Goal: Contribute content: Contribute content

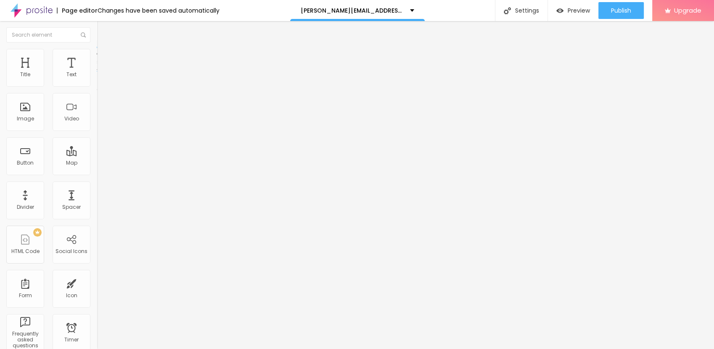
click at [147, 313] on div at bounding box center [357, 354] width 714 height 0
click at [66, 63] on div "Text" at bounding box center [72, 68] width 38 height 38
click at [25, 70] on div "Title" at bounding box center [25, 68] width 38 height 38
click at [68, 158] on div "Map" at bounding box center [72, 156] width 38 height 38
click at [97, 172] on input "https://" at bounding box center [147, 168] width 101 height 8
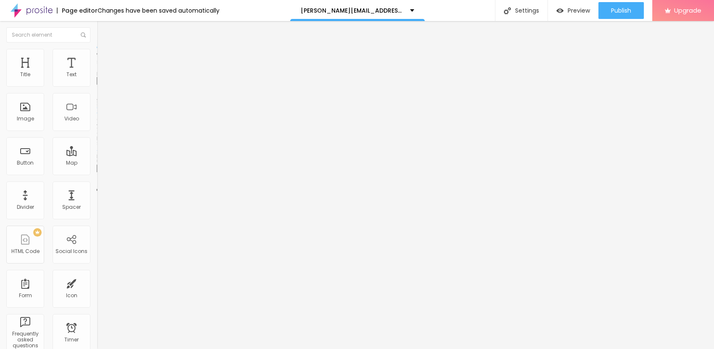
click at [103, 33] on img "button" at bounding box center [106, 30] width 7 height 7
click at [66, 76] on div "Text" at bounding box center [71, 74] width 10 height 6
click at [31, 155] on div "Button" at bounding box center [25, 156] width 38 height 38
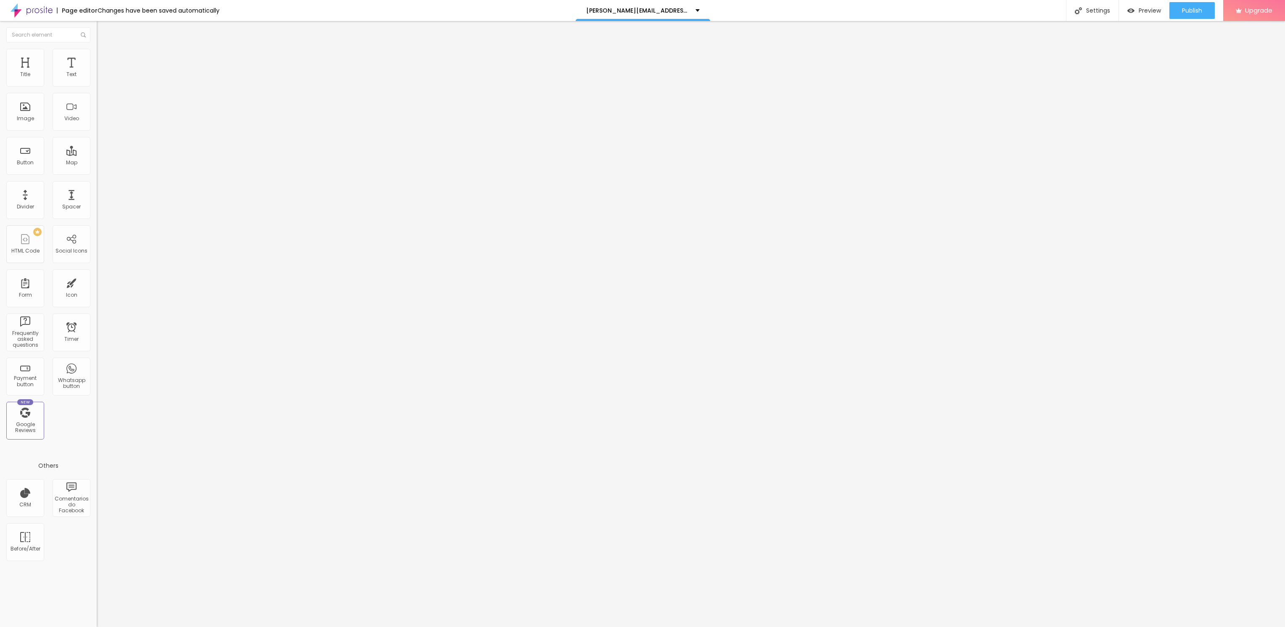
click at [97, 79] on input "Click me" at bounding box center [147, 75] width 101 height 8
type input "C"
paste input "→ VIEW DOCUMENT HERE"
type input "→ VIEW DOCUMENT HERE"
click at [24, 108] on div "Image" at bounding box center [25, 112] width 38 height 38
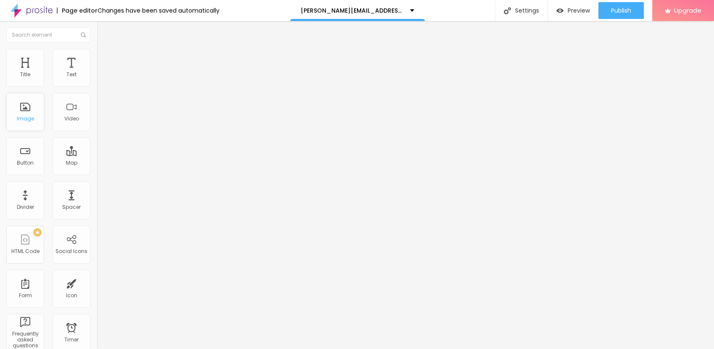
click at [21, 103] on div "Image" at bounding box center [25, 112] width 38 height 38
click at [97, 72] on span "Add image" at bounding box center [114, 68] width 34 height 7
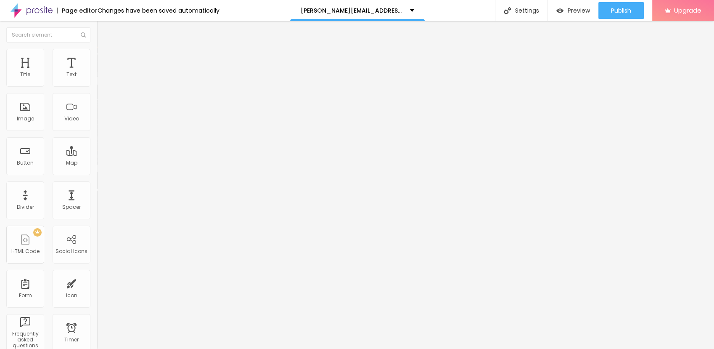
click at [97, 54] on ul "Content Style Advanced" at bounding box center [145, 52] width 97 height 25
click at [97, 57] on li "Advanced" at bounding box center [145, 61] width 97 height 8
click at [97, 53] on li "Style" at bounding box center [145, 53] width 97 height 8
type input "95"
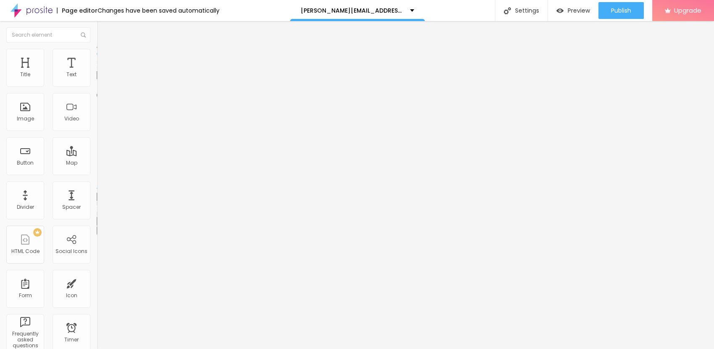
type input "95"
type input "85"
type input "75"
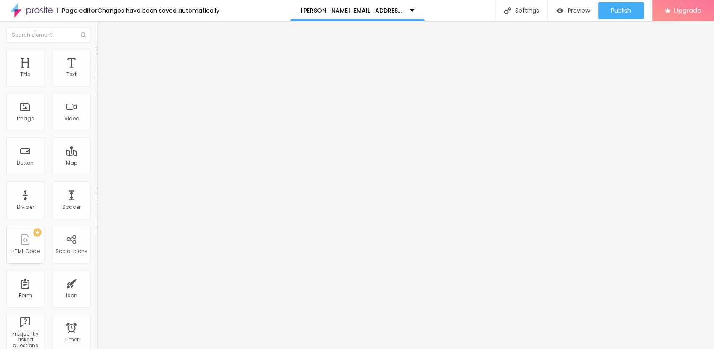
type input "70"
type input "65"
type input "60"
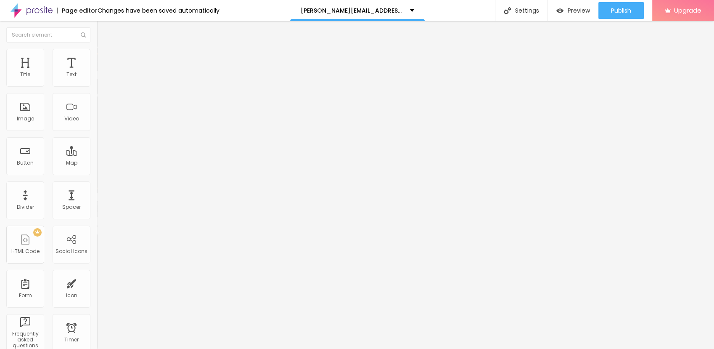
type input "60"
type input "55"
type input "40"
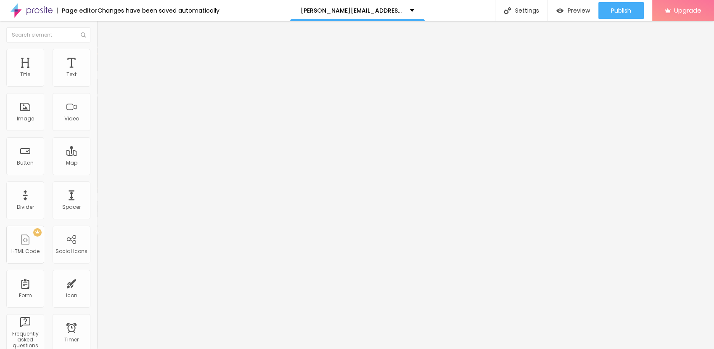
type input "35"
type input "30"
type input "25"
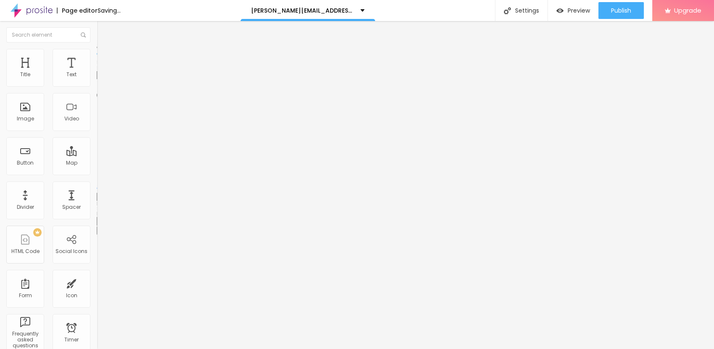
type input "25"
type input "20"
type input "15"
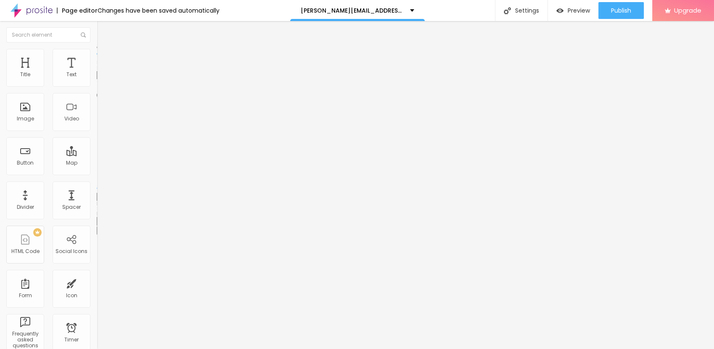
type input "20"
type input "15"
drag, startPoint x: 86, startPoint y: 89, endPoint x: 12, endPoint y: 92, distance: 73.7
type input "15"
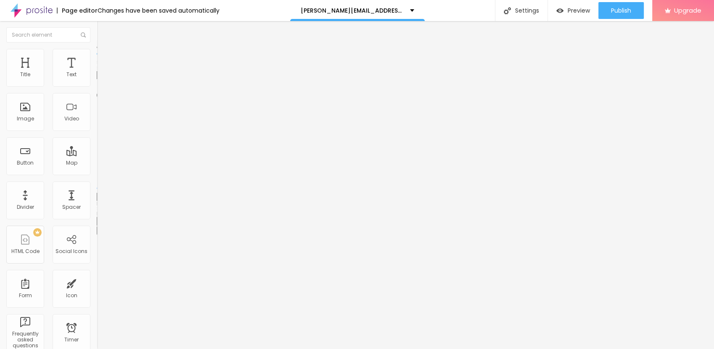
click at [97, 86] on input "range" at bounding box center [124, 82] width 54 height 7
type input "10"
type input "15"
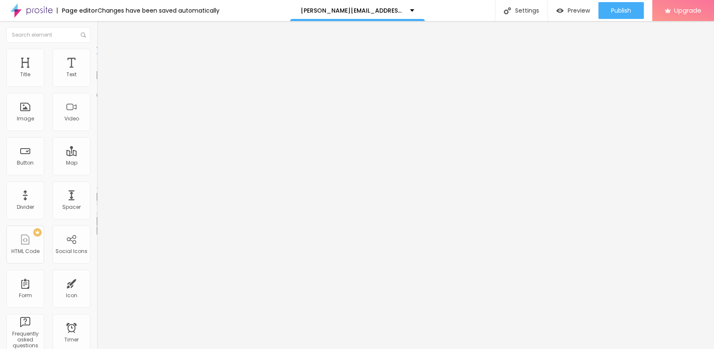
type input "10"
click at [97, 86] on input "range" at bounding box center [124, 82] width 54 height 7
click at [104, 72] on span "Heading 1" at bounding box center [124, 67] width 41 height 12
click at [104, 58] on span "Advanced" at bounding box center [117, 54] width 27 height 7
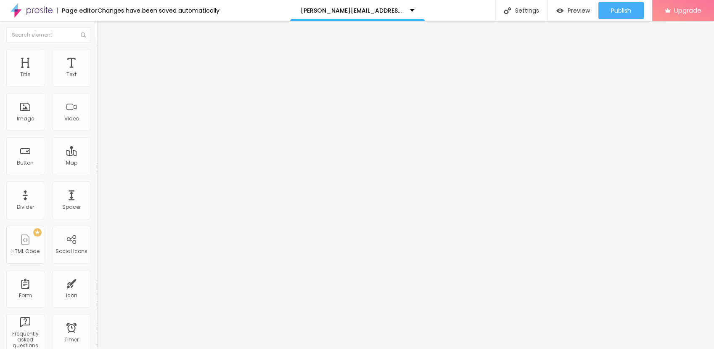
type input "16"
type input "17"
type input "18"
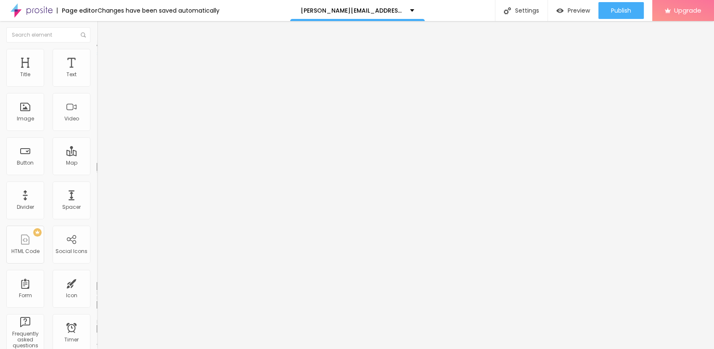
type input "18"
type input "22"
type input "24"
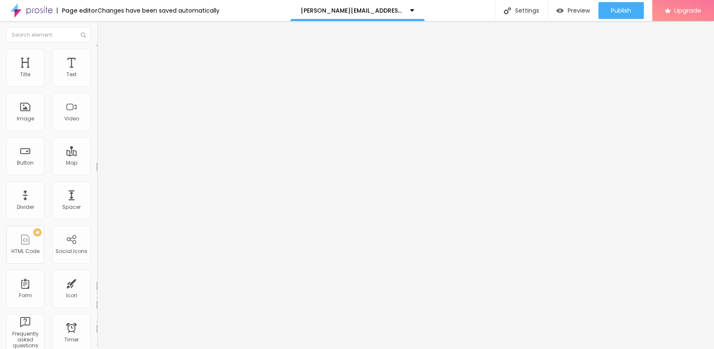
type input "26"
type input "23"
type input "20"
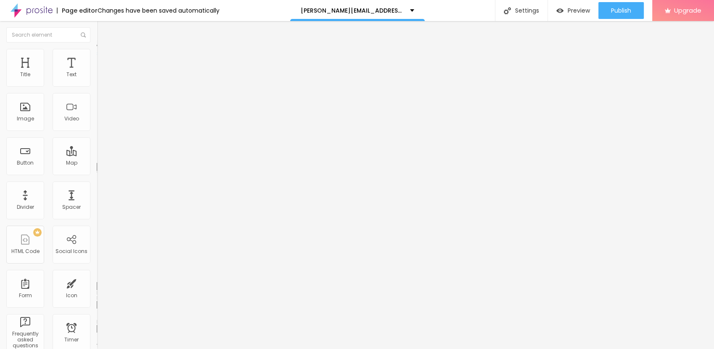
type input "20"
type input "19"
type input "18"
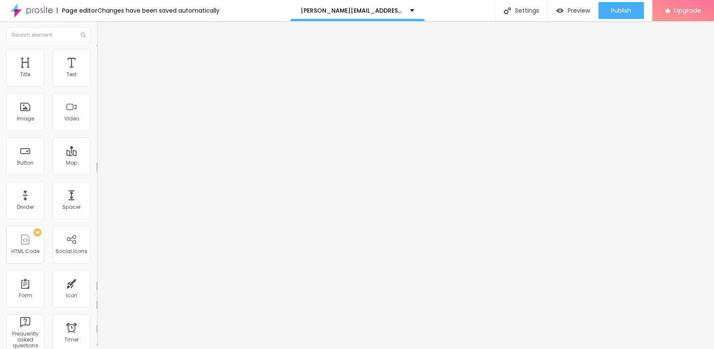
type input "17"
type input "15"
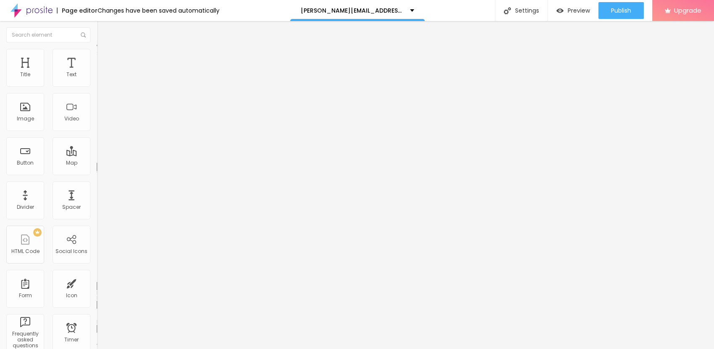
click at [97, 155] on input "range" at bounding box center [124, 158] width 54 height 7
type input "13"
type input "17"
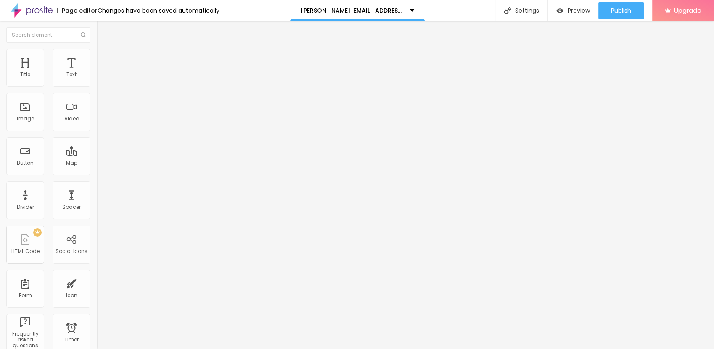
type input "23"
type input "26"
type input "27"
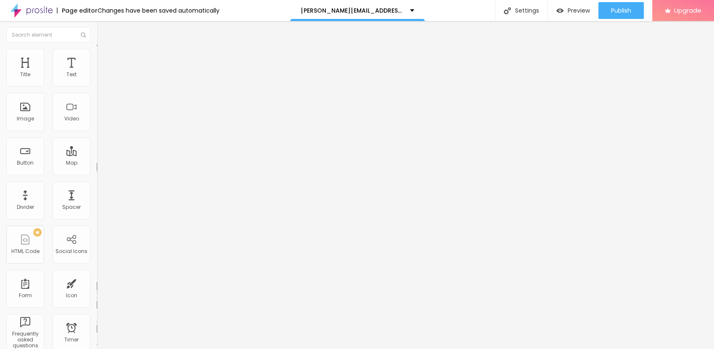
type input "27"
type input "28"
type input "29"
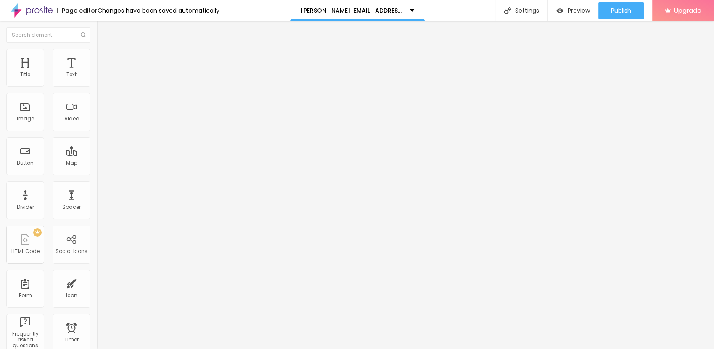
type input "28"
type input "27"
type input "25"
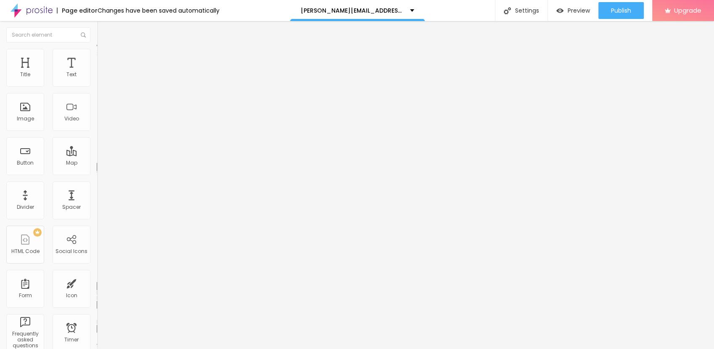
type input "25"
type input "24"
type input "23"
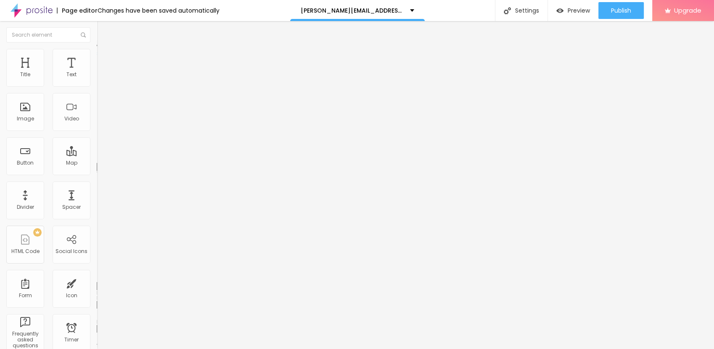
type input "21"
type input "20"
type input "19"
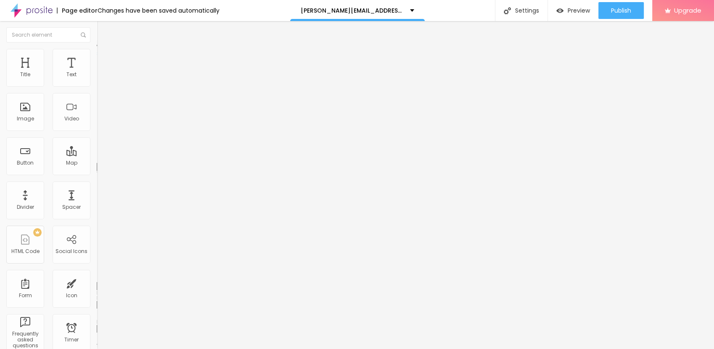
type input "19"
type input "18"
type input "17"
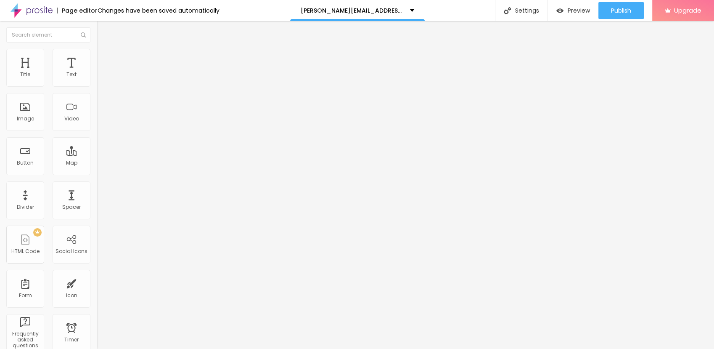
type input "16"
type input "15"
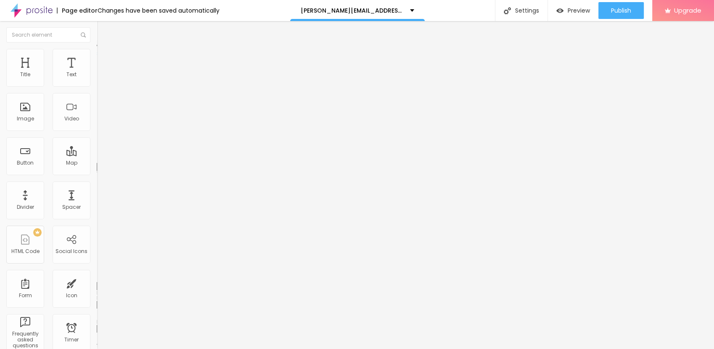
click at [97, 274] on input "range" at bounding box center [124, 277] width 54 height 7
click at [104, 71] on span "Heading 1" at bounding box center [124, 67] width 41 height 7
click at [97, 57] on ul "Style Advanced" at bounding box center [145, 48] width 97 height 17
click at [97, 55] on li "Advanced" at bounding box center [145, 53] width 97 height 8
click at [97, 51] on li "Advanced" at bounding box center [145, 53] width 97 height 8
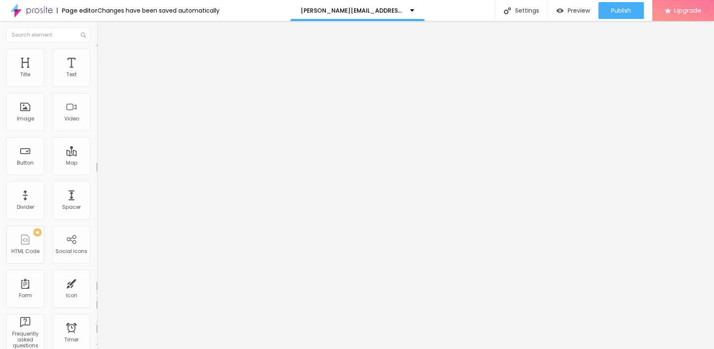
click at [97, 48] on img at bounding box center [101, 44] width 8 height 8
click at [145, 71] on span "H1" at bounding box center [147, 67] width 5 height 7
click at [67, 56] on div "Text" at bounding box center [72, 68] width 38 height 38
click at [97, 26] on button "Edit Title" at bounding box center [145, 30] width 97 height 19
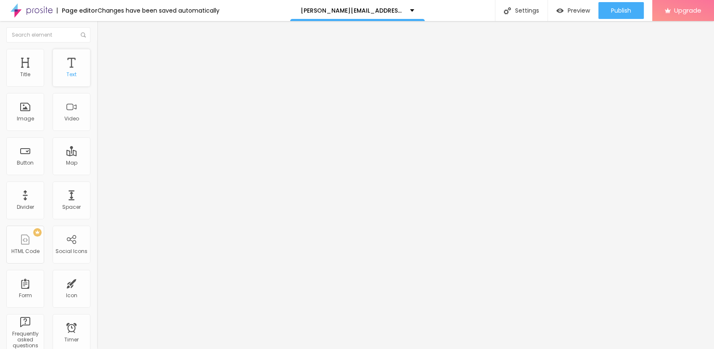
click at [58, 69] on div "Text" at bounding box center [72, 68] width 38 height 38
click at [97, 79] on input "Click me" at bounding box center [147, 75] width 101 height 8
drag, startPoint x: 47, startPoint y: 95, endPoint x: -2, endPoint y: 96, distance: 49.2
click at [0, 96] on html "Page editor Changes have been saved automatically [PERSON_NAME][EMAIL_ADDRESS][…" at bounding box center [357, 174] width 714 height 349
paste input "→ VIEW DOCUMENT HERE"
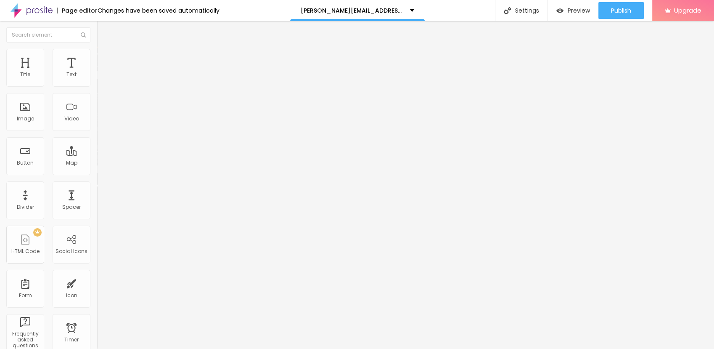
type input "→ VIEW DOCUMENT HERE"
click at [97, 169] on input "https://" at bounding box center [147, 169] width 101 height 8
paste input "[URL][DOMAIN_NAME]"
click at [578, 11] on span "Preview" at bounding box center [579, 10] width 22 height 7
click at [615, 7] on span "Publish" at bounding box center [621, 10] width 20 height 7
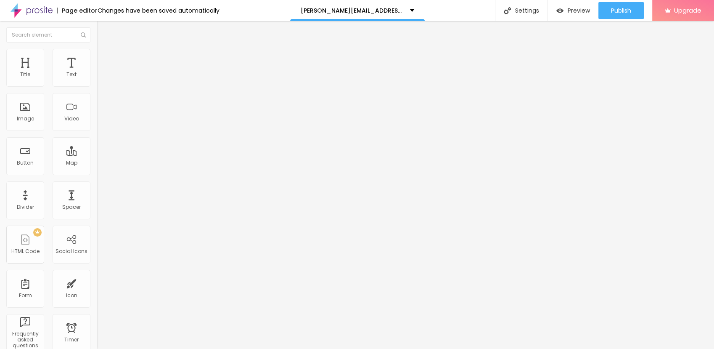
click at [97, 173] on input "https://[URL][DOMAIN_NAME]" at bounding box center [147, 169] width 101 height 8
type input "[URL][DOMAIN_NAME]"
